Goal: Find specific page/section: Find specific page/section

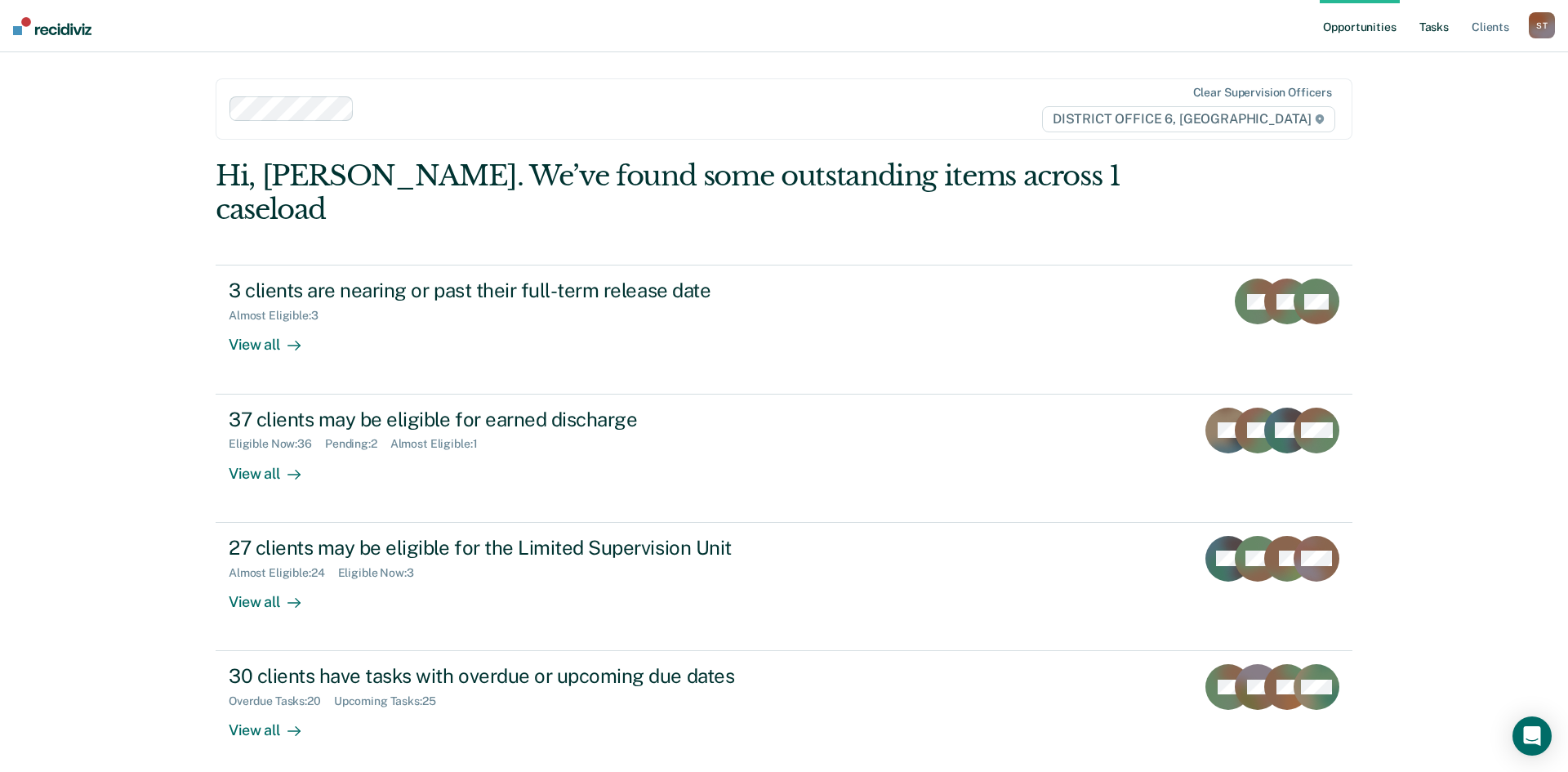
click at [1447, 34] on link "Tasks" at bounding box center [1434, 26] width 36 height 52
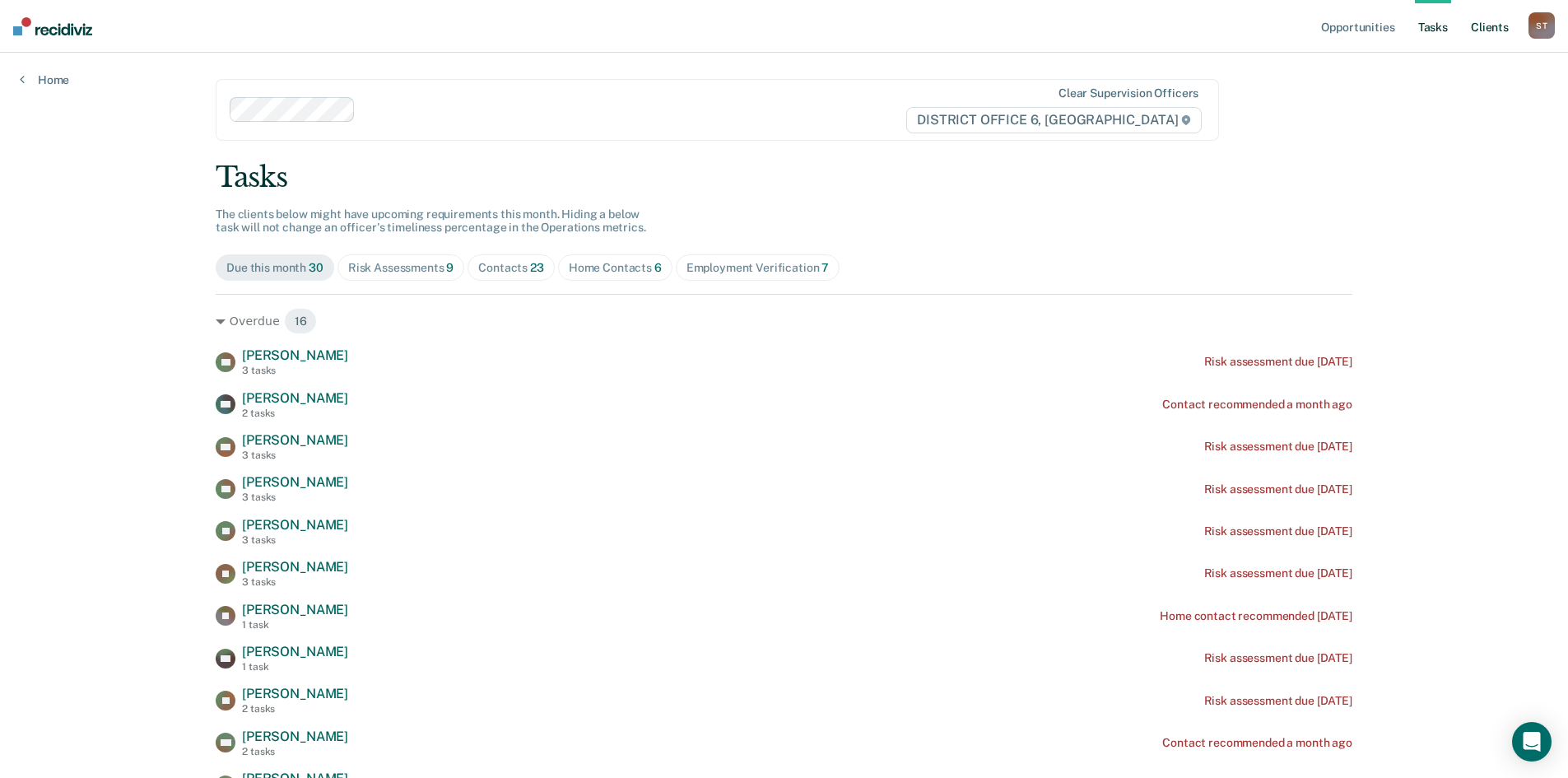
click at [1491, 28] on link "Client s" at bounding box center [1489, 26] width 44 height 53
